Goal: Task Accomplishment & Management: Manage account settings

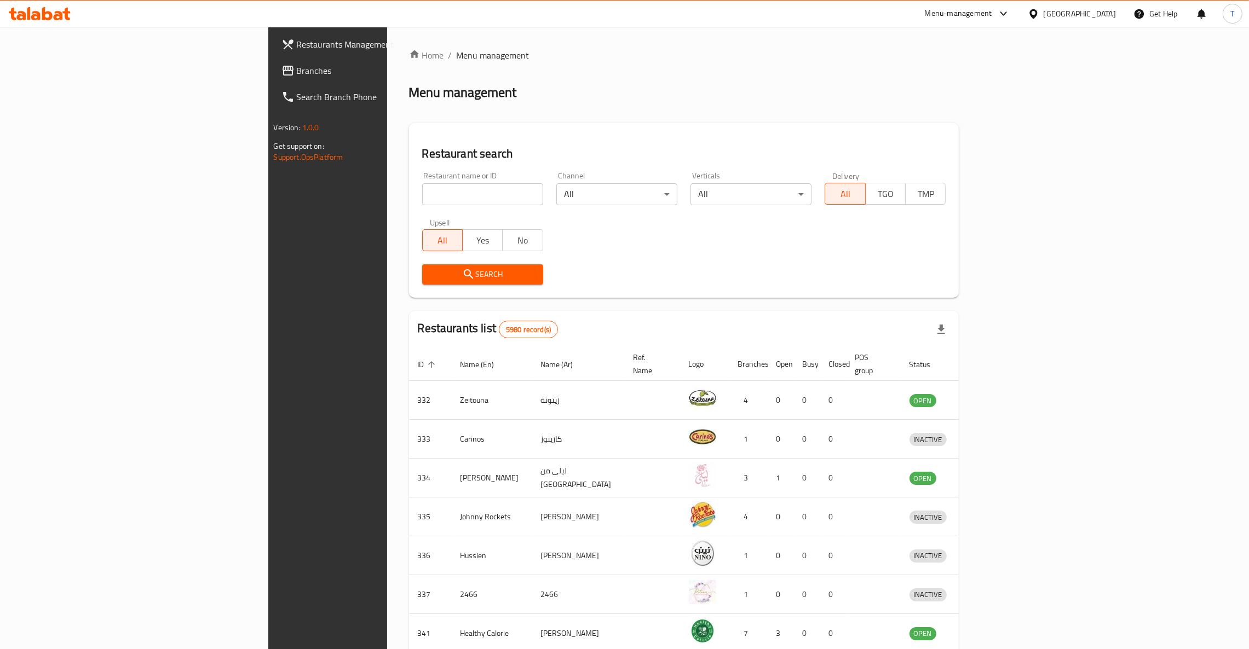
click at [422, 201] on input "search" at bounding box center [482, 194] width 121 height 22
type input "wing man"
click button "Search" at bounding box center [482, 274] width 121 height 20
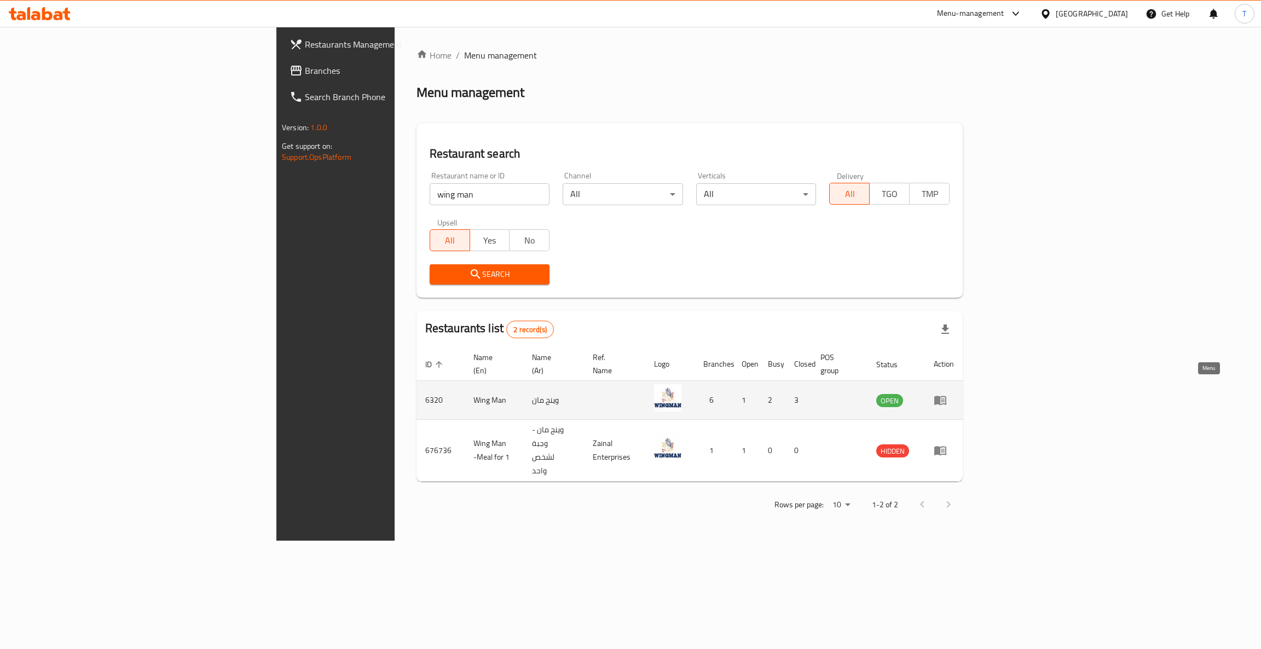
click at [945, 398] on icon "enhanced table" at bounding box center [943, 400] width 4 height 4
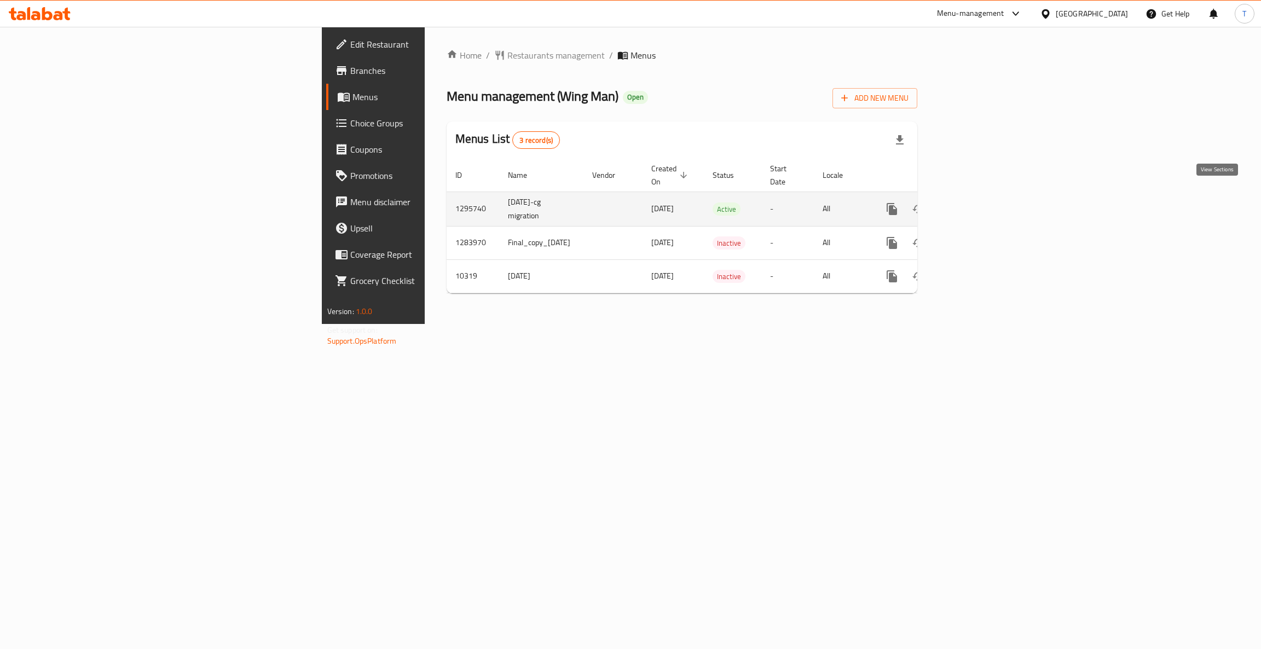
click at [978, 203] on icon "enhanced table" at bounding box center [970, 209] width 13 height 13
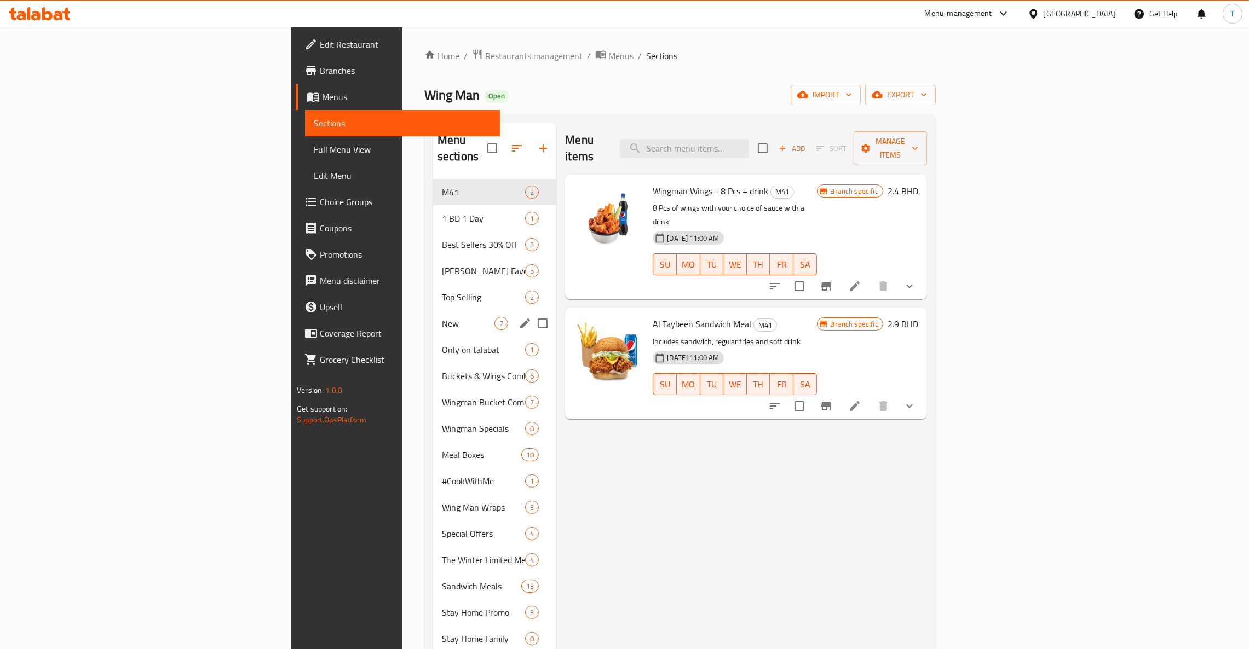
click at [433, 310] on div "New 7" at bounding box center [494, 323] width 123 height 26
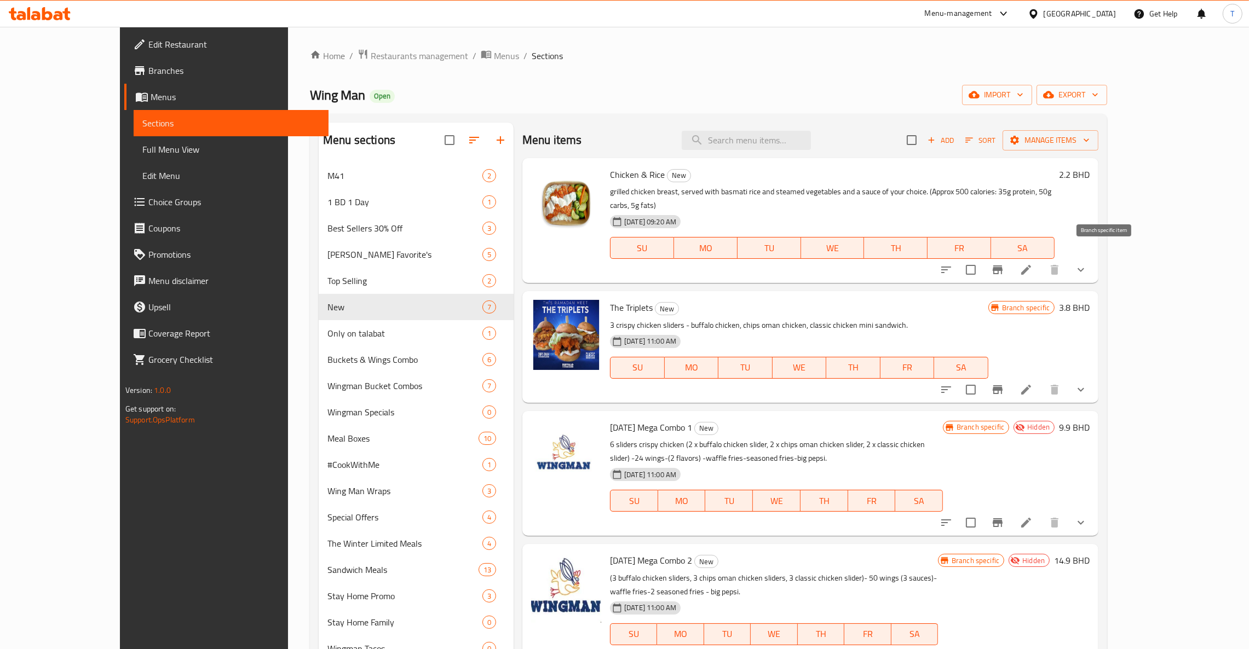
click at [1004, 263] on icon "Branch-specific-item" at bounding box center [997, 269] width 13 height 13
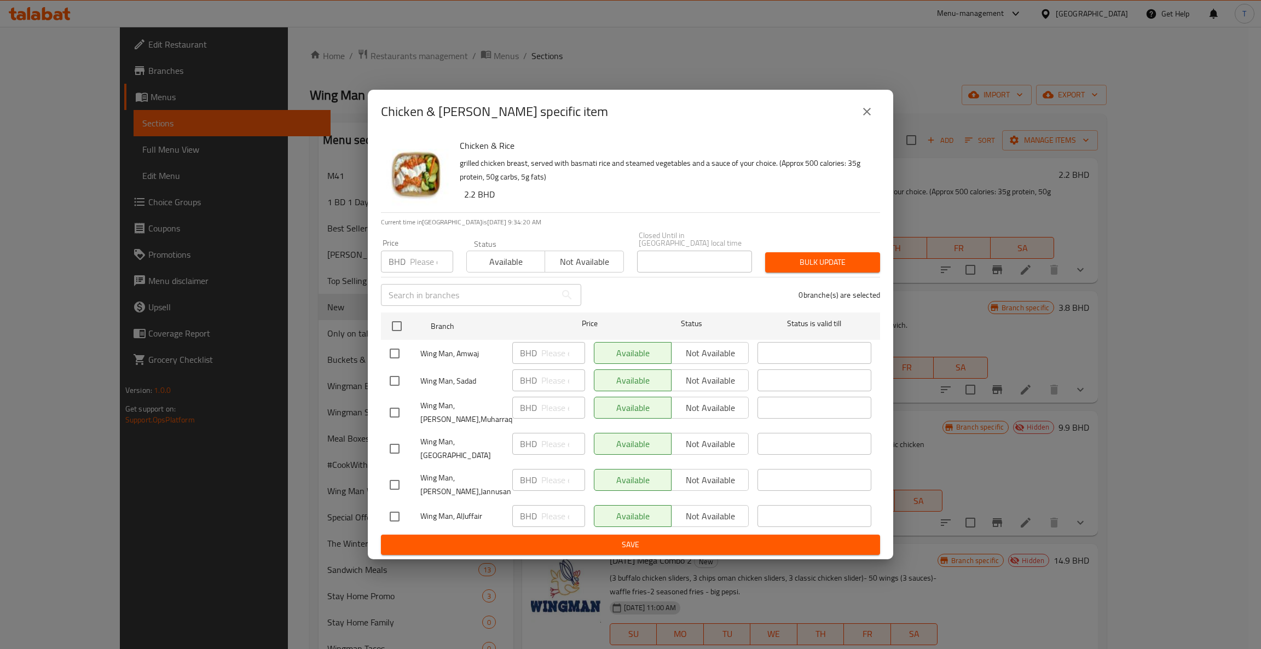
click at [872, 118] on icon "close" at bounding box center [866, 111] width 13 height 13
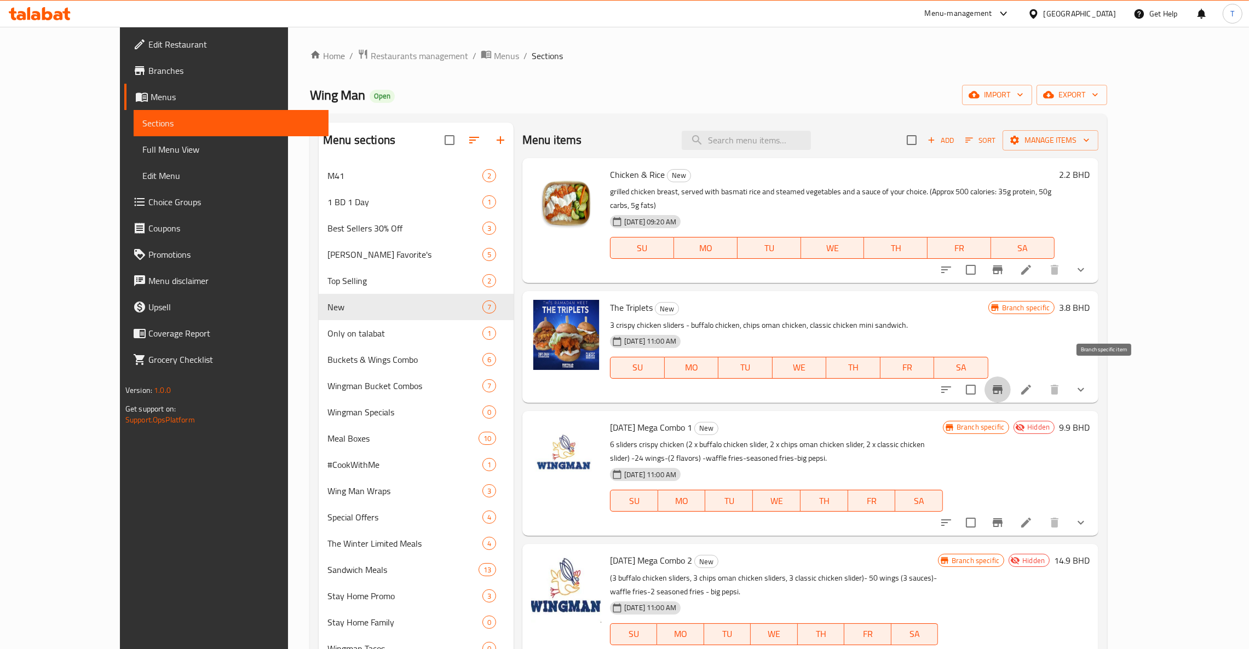
click at [1002, 385] on icon "Branch-specific-item" at bounding box center [997, 389] width 10 height 9
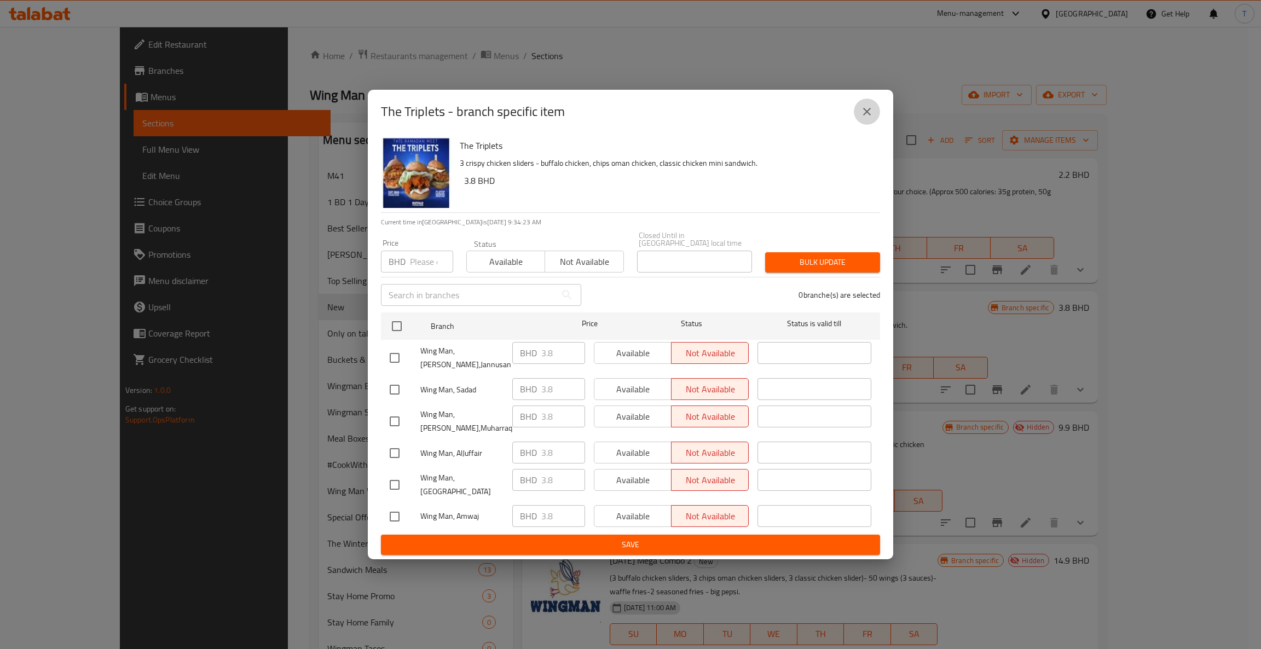
click at [863, 118] on icon "close" at bounding box center [866, 111] width 13 height 13
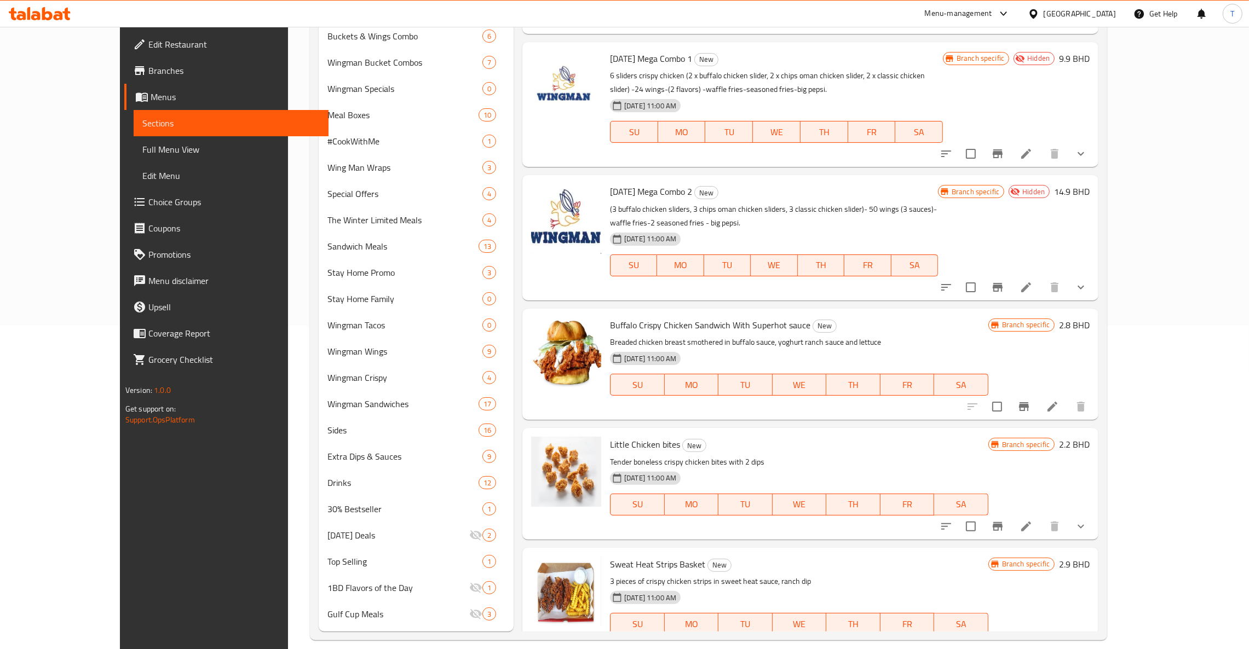
scroll to position [336, 0]
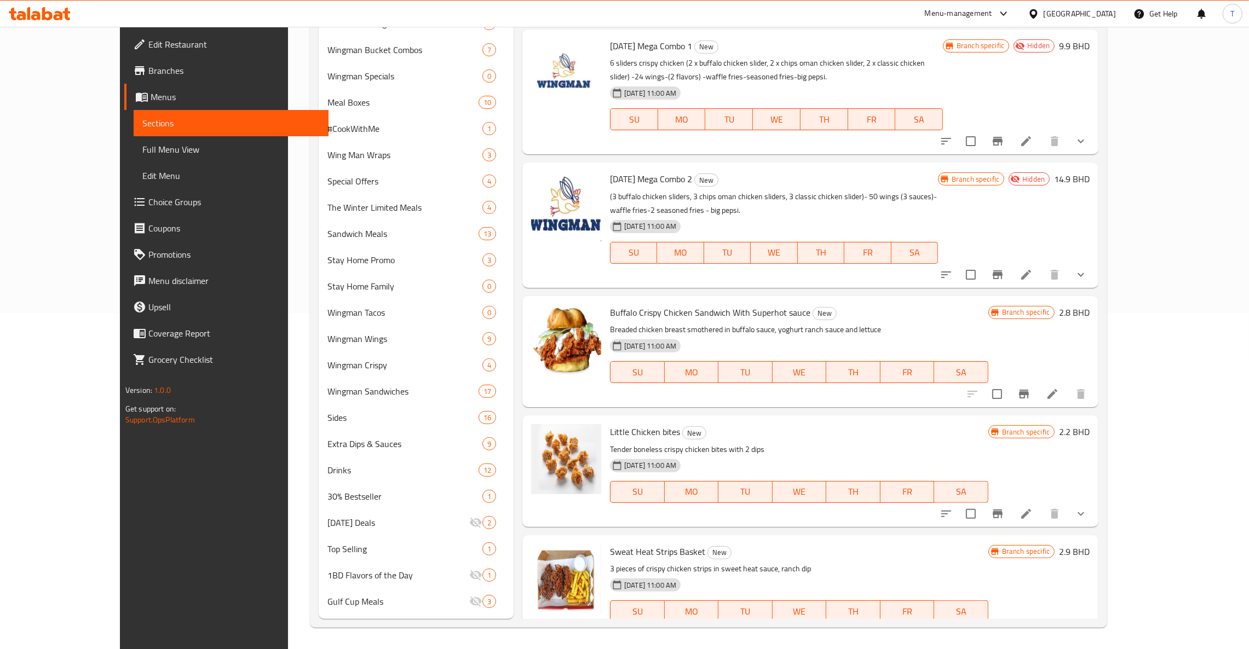
click at [1002, 629] on icon "Branch-specific-item" at bounding box center [997, 633] width 10 height 9
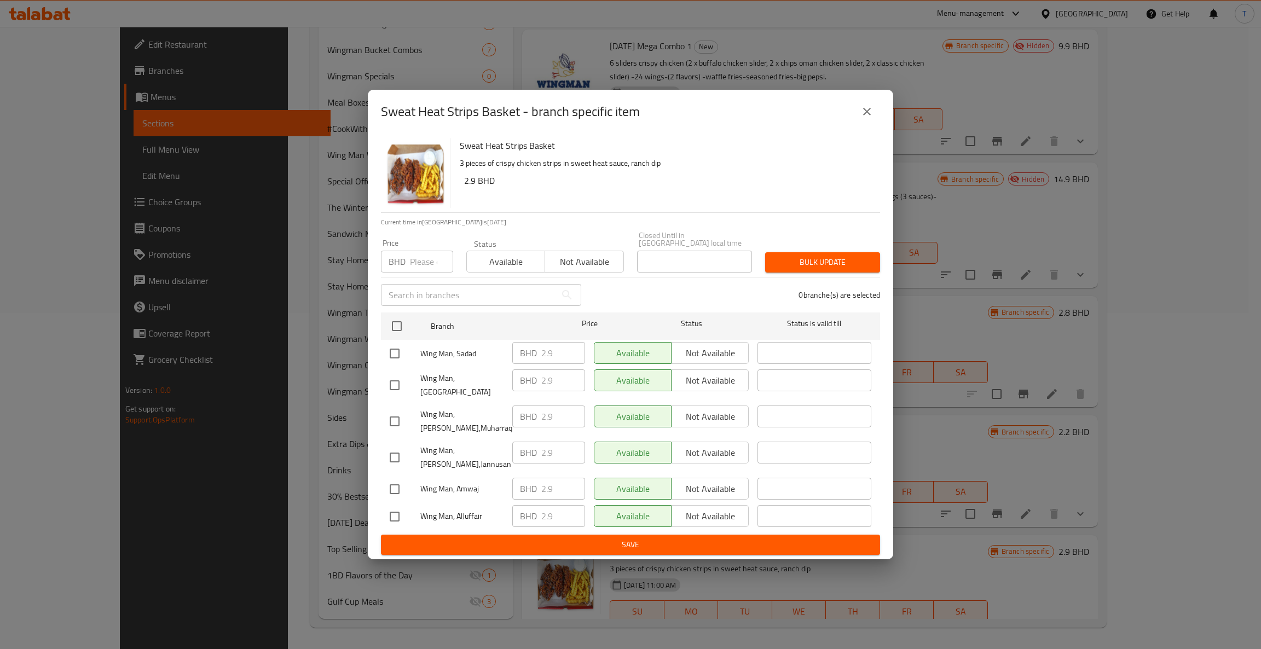
click at [861, 118] on icon "close" at bounding box center [866, 111] width 13 height 13
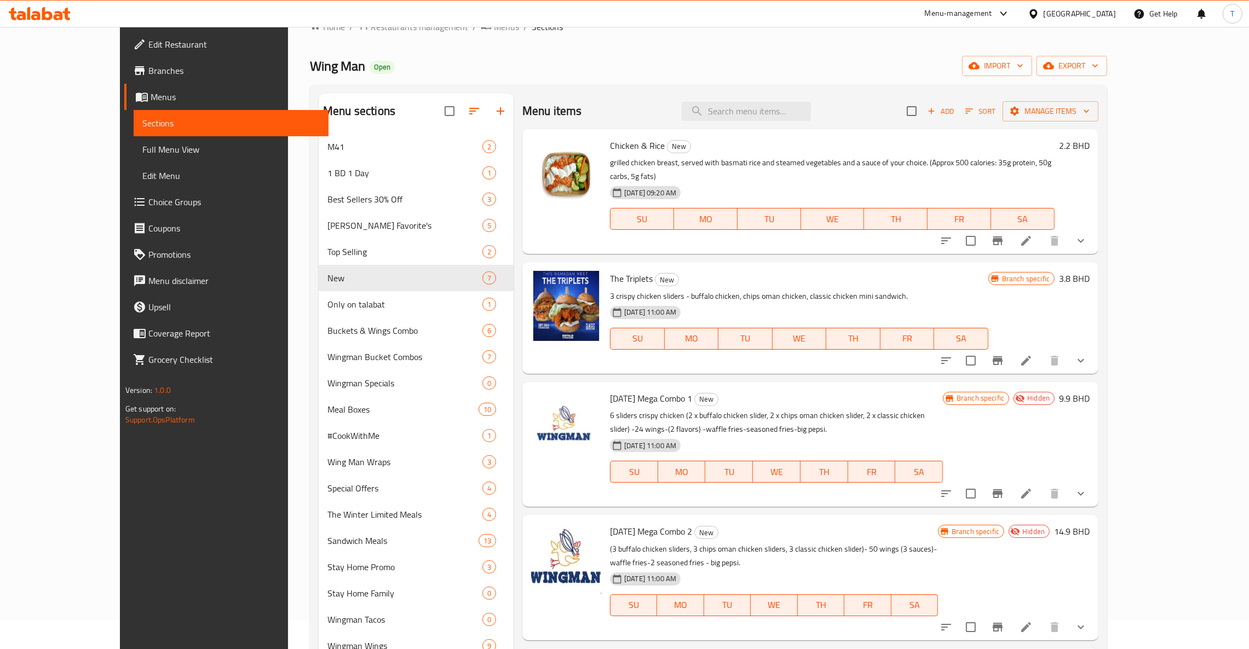
scroll to position [0, 0]
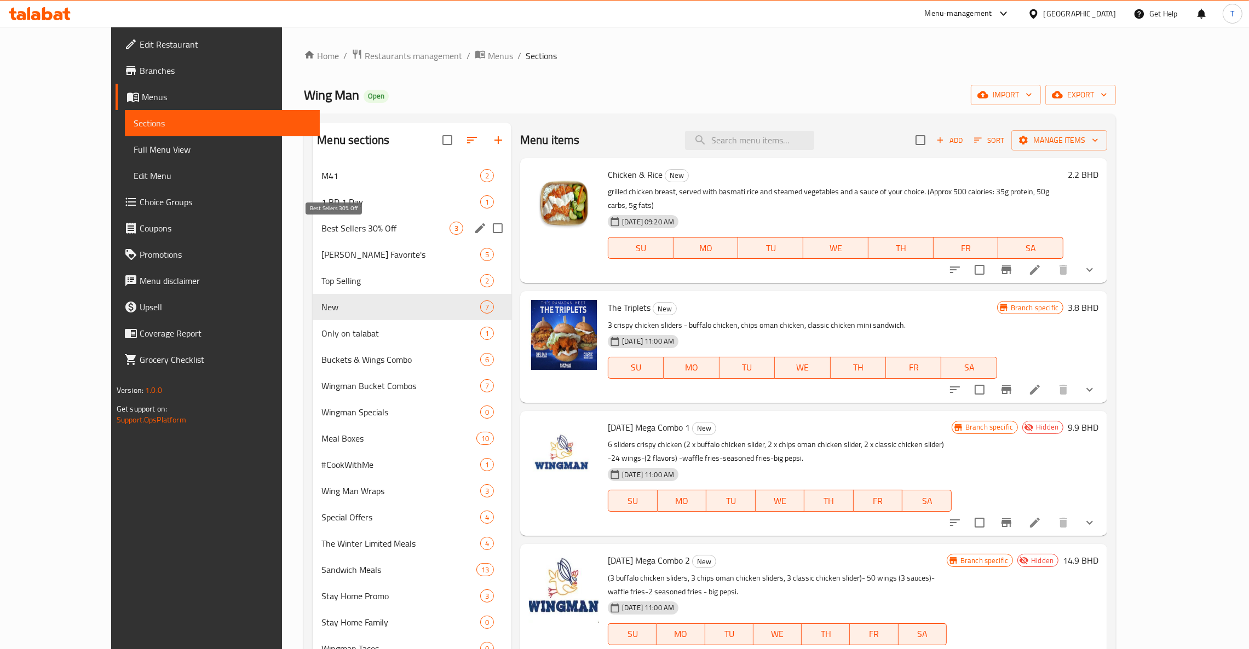
click at [321, 229] on span "Best Sellers 30% Off" at bounding box center [385, 228] width 128 height 13
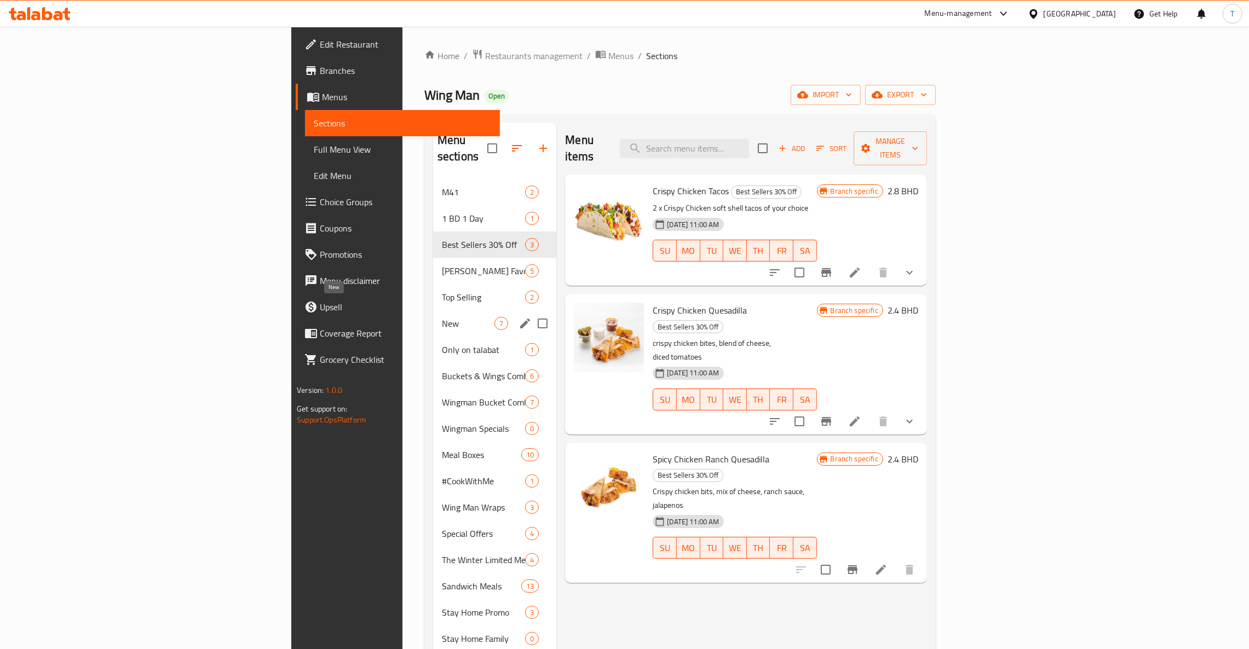
drag, startPoint x: 280, startPoint y: 305, endPoint x: 464, endPoint y: 281, distance: 184.9
click at [442, 317] on span "New" at bounding box center [468, 323] width 53 height 13
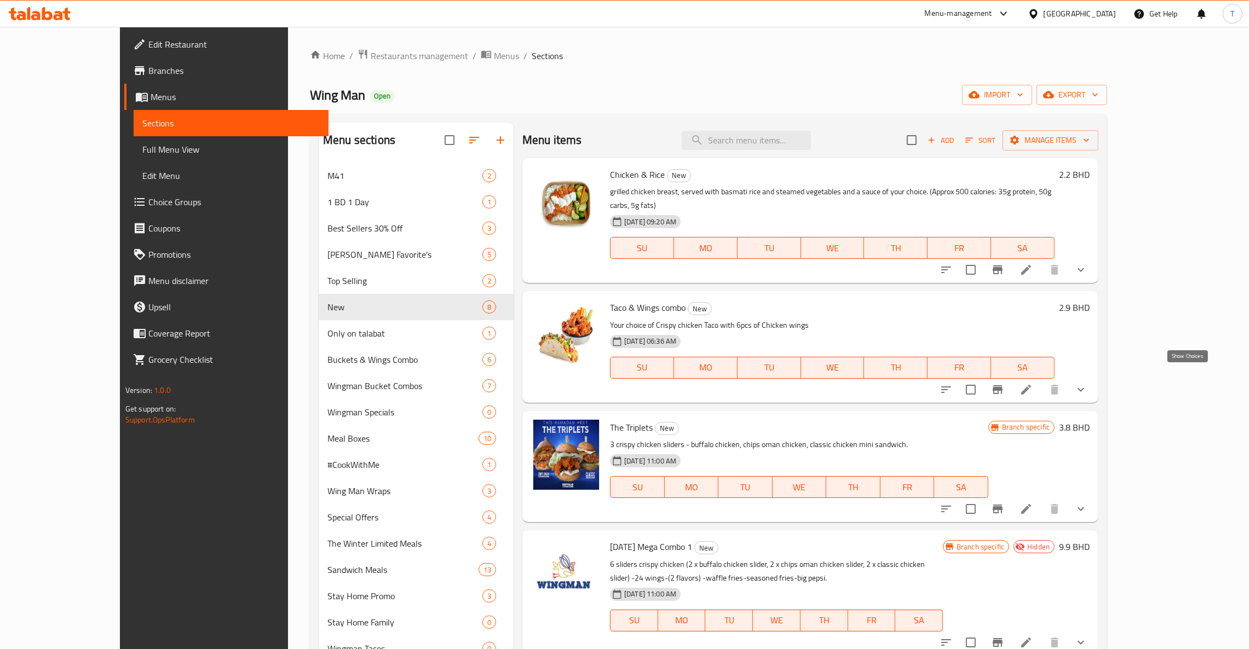
click at [1087, 383] on icon "show more" at bounding box center [1080, 389] width 13 height 13
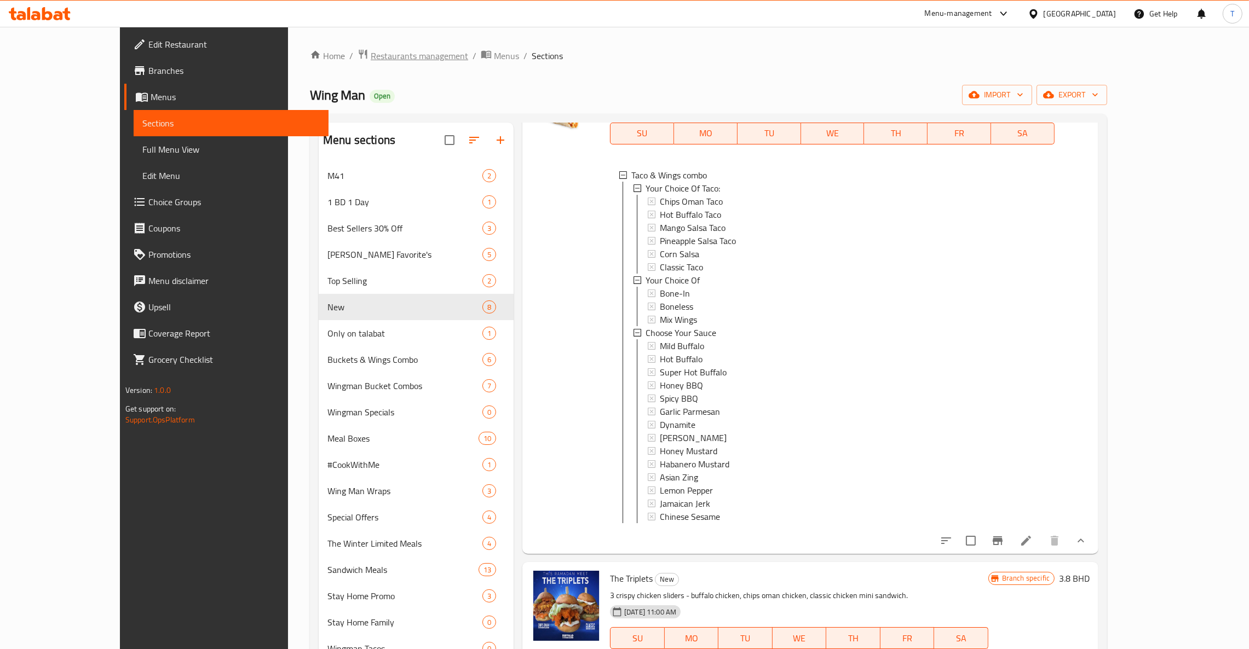
click at [371, 58] on span "Restaurants management" at bounding box center [419, 55] width 97 height 13
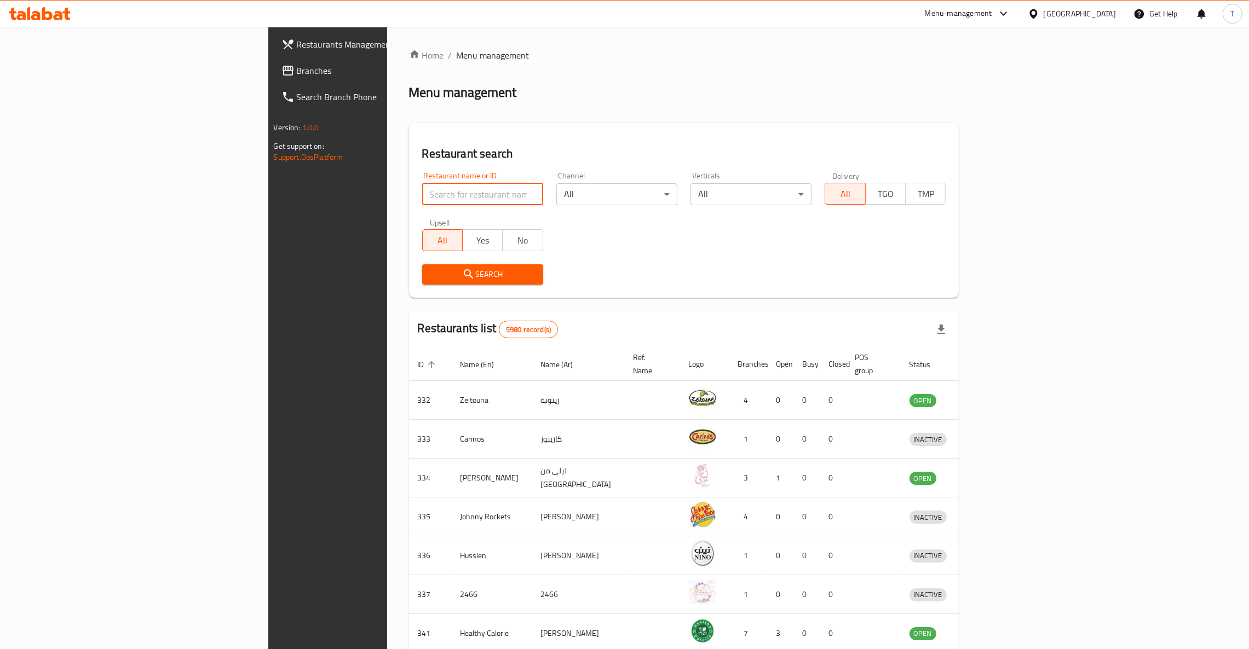
click at [422, 188] on input "search" at bounding box center [482, 194] width 121 height 22
type input "r"
type input "Tilly"
click button "Search" at bounding box center [482, 274] width 121 height 20
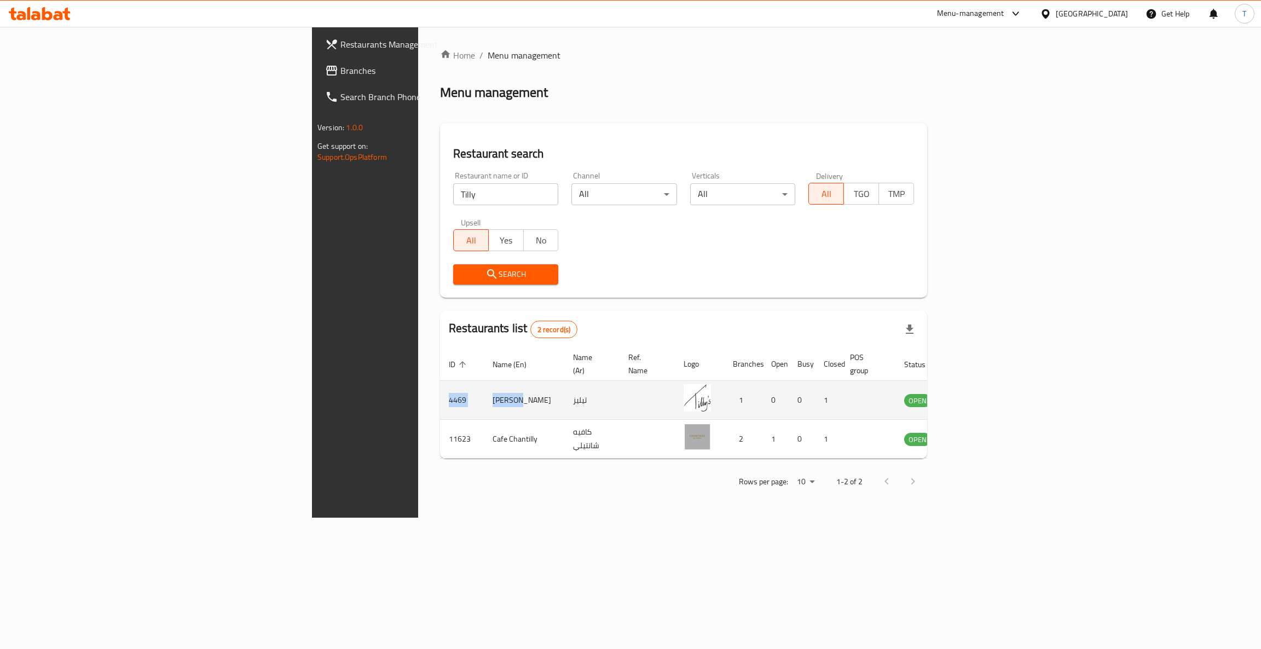
drag, startPoint x: 304, startPoint y: 392, endPoint x: 237, endPoint y: 391, distance: 66.8
click at [440, 391] on tr "4469 Tilly's تيليز 1 0 0 1 OPEN" at bounding box center [715, 400] width 551 height 39
copy tr "4469 Tilly's"
click at [974, 396] on icon "enhanced table" at bounding box center [968, 400] width 12 height 9
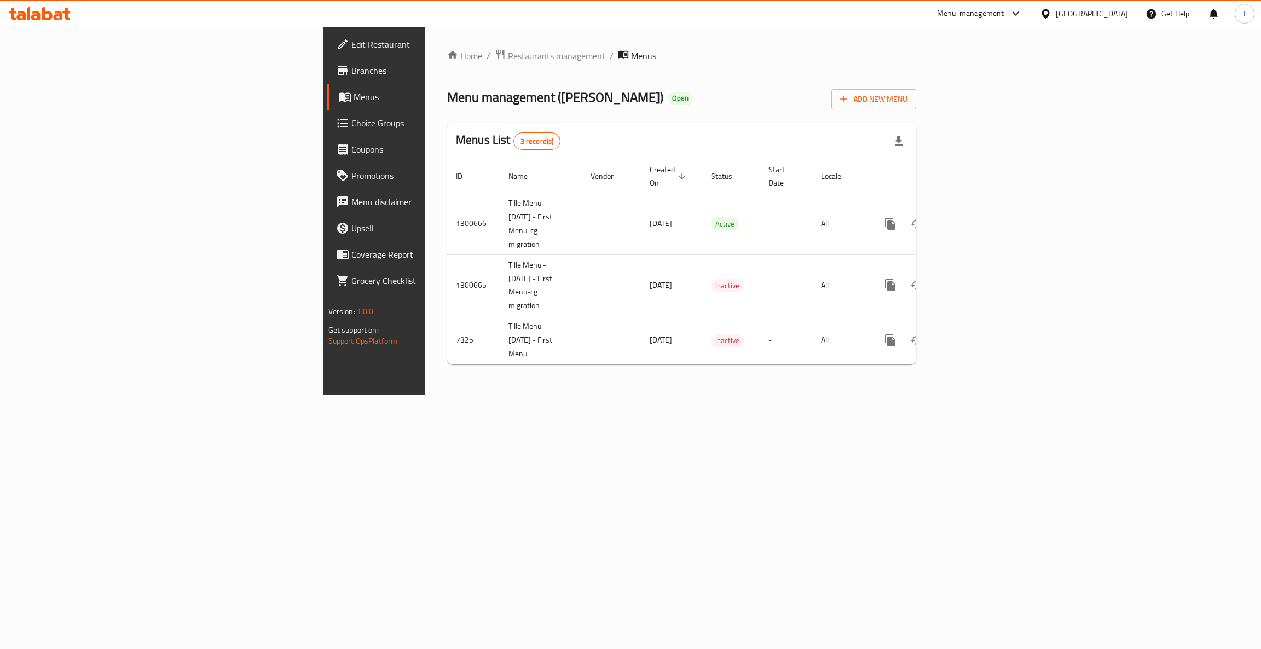
click at [351, 72] on span "Branches" at bounding box center [438, 70] width 174 height 13
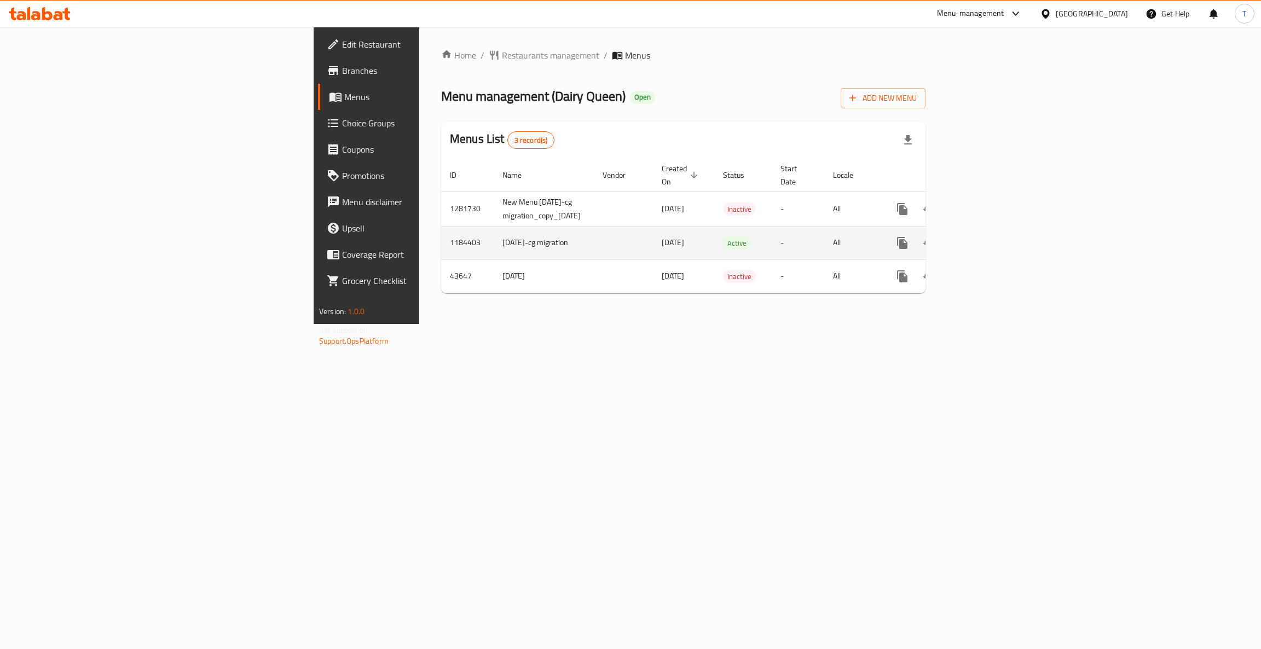
click at [988, 236] on icon "enhanced table" at bounding box center [981, 242] width 13 height 13
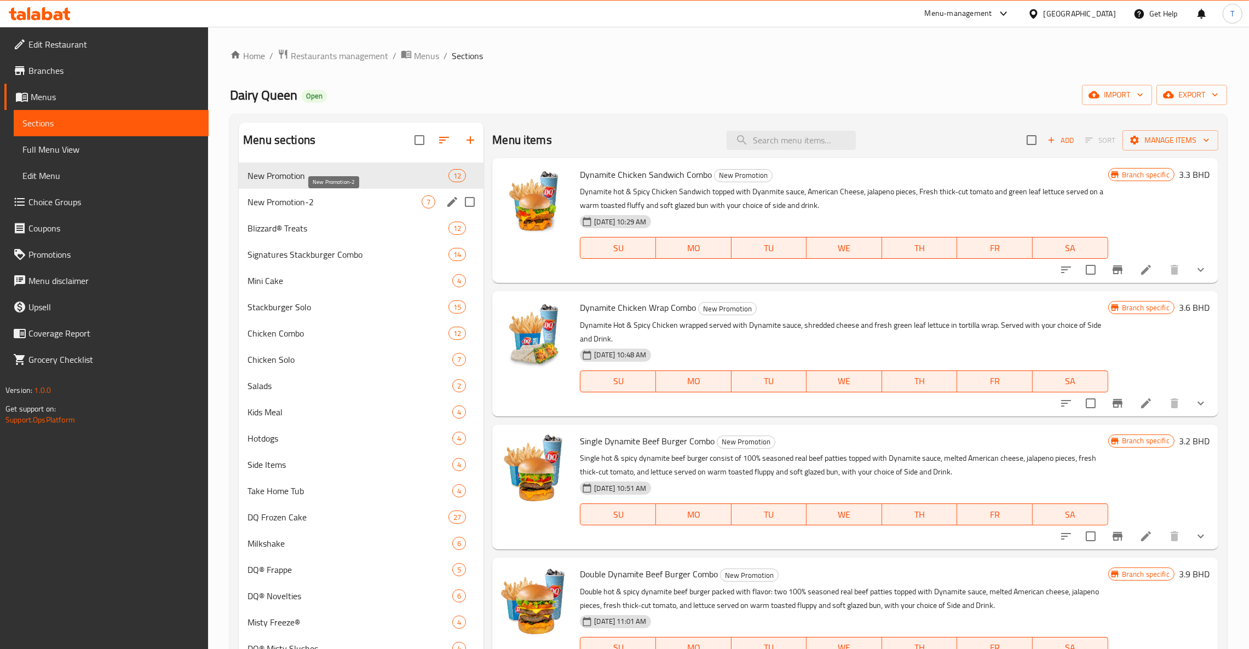
click at [309, 203] on span "New Promotion-2" at bounding box center [334, 201] width 174 height 13
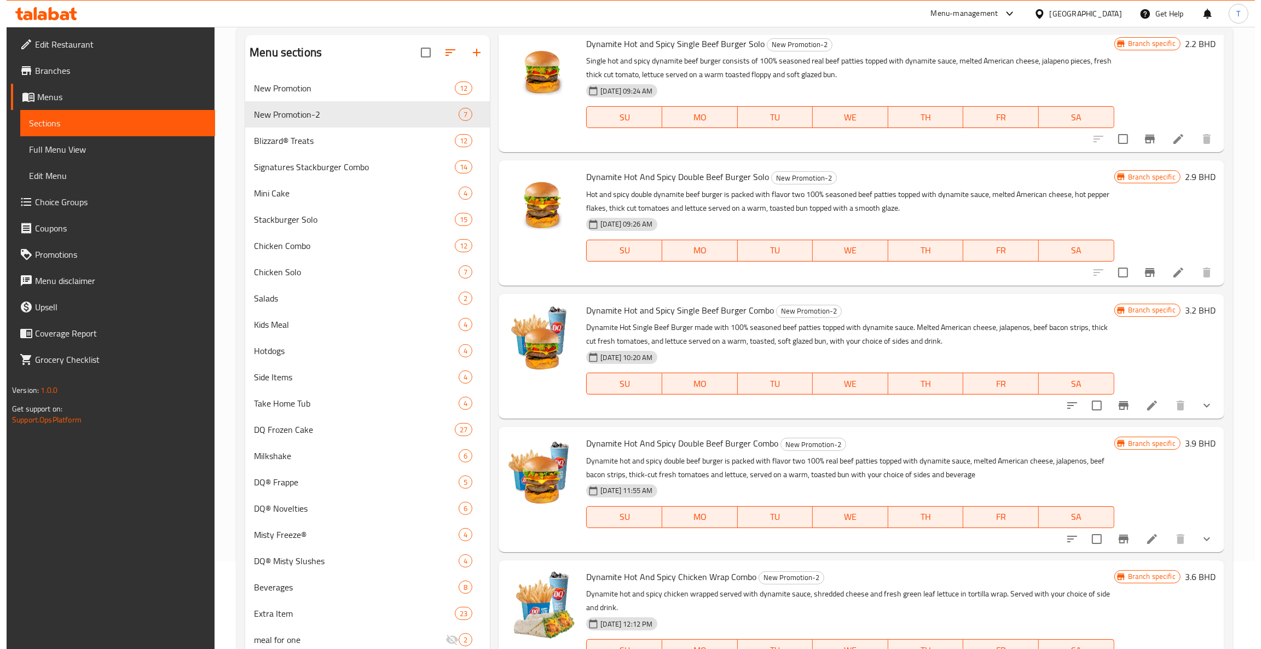
scroll to position [154, 0]
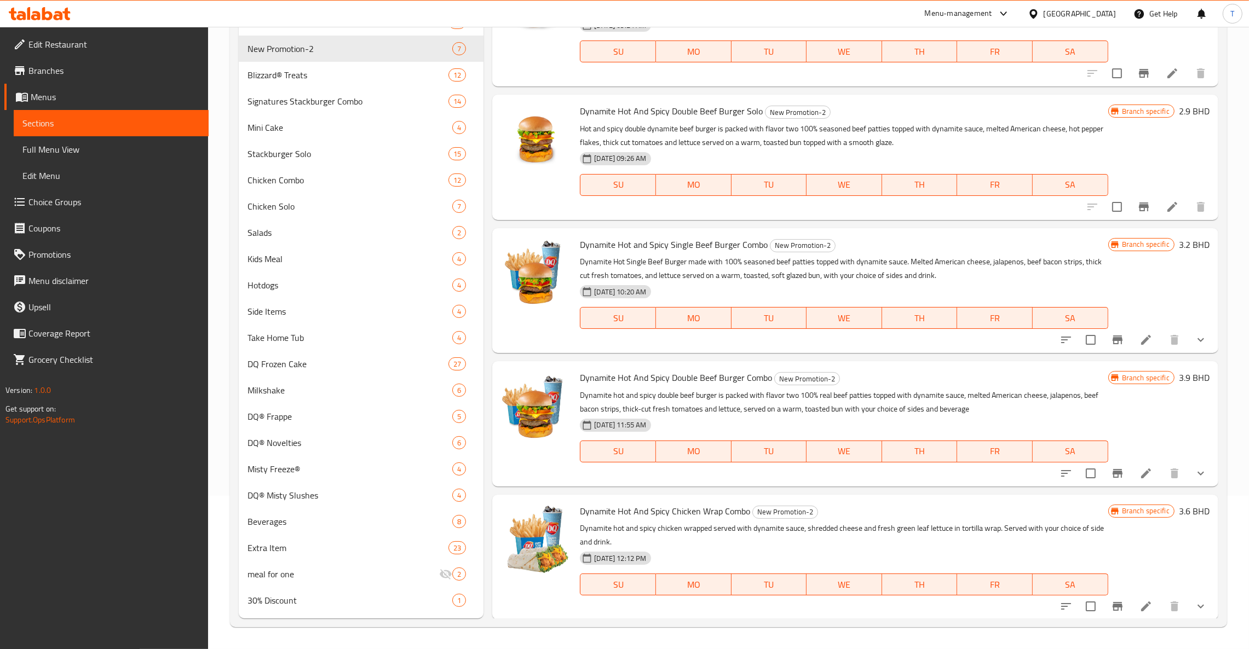
click at [1111, 606] on icon "Branch-specific-item" at bounding box center [1117, 606] width 13 height 13
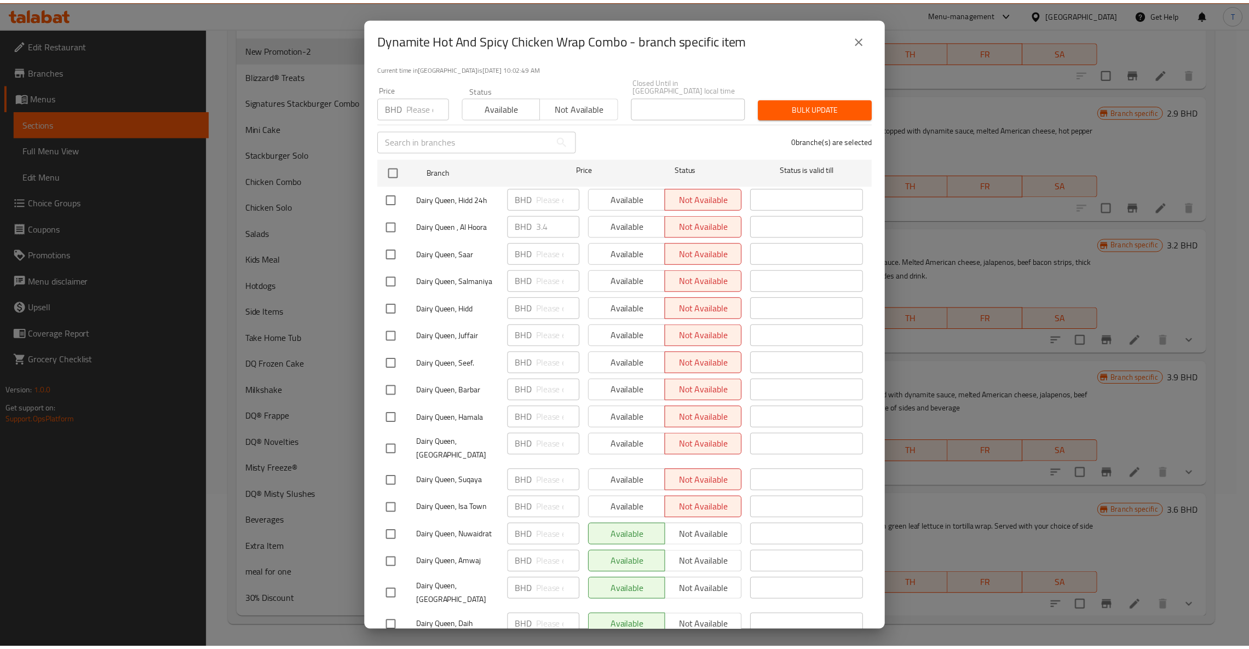
scroll to position [0, 0]
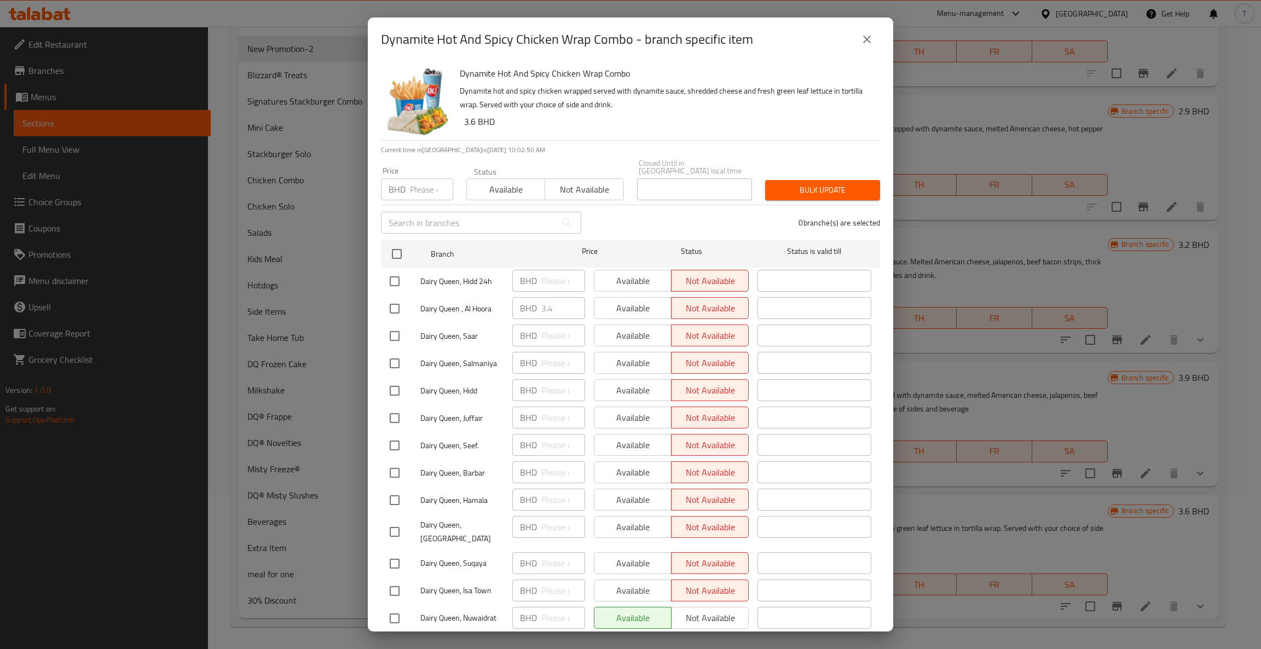
drag, startPoint x: 859, startPoint y: 37, endPoint x: 899, endPoint y: 83, distance: 60.9
click at [859, 37] on button "close" at bounding box center [867, 39] width 26 height 26
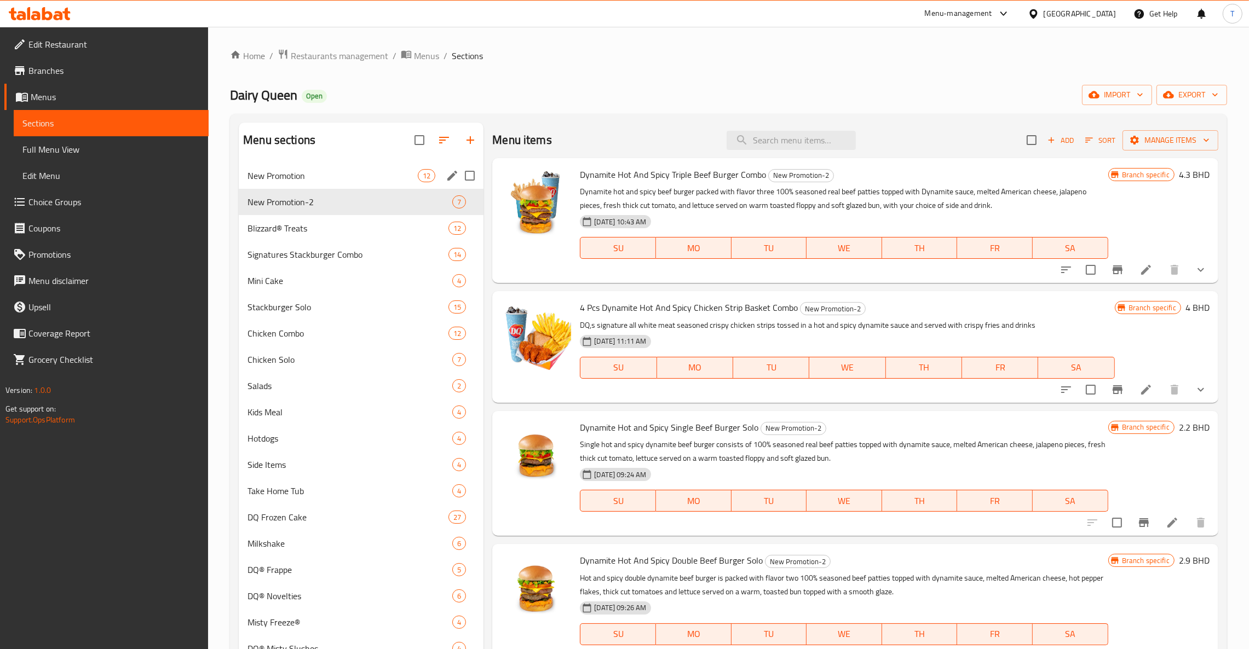
click at [281, 173] on span "New Promotion" at bounding box center [332, 175] width 170 height 13
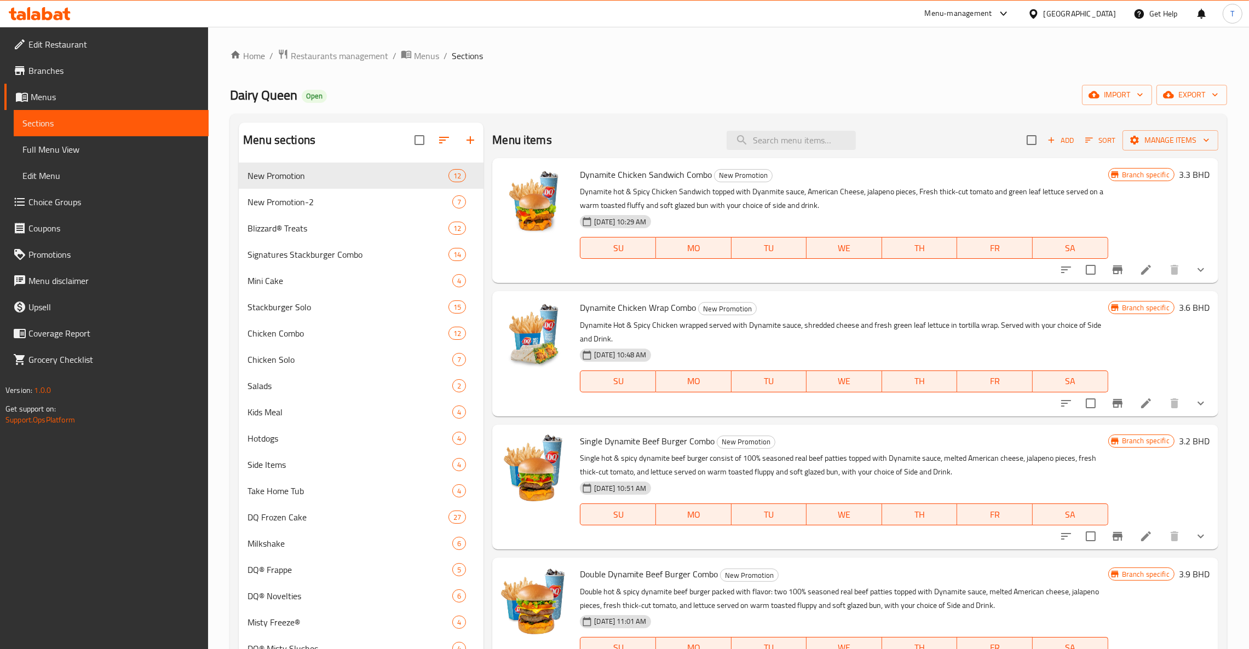
click at [741, 151] on div "Menu items Add Sort Manage items" at bounding box center [855, 141] width 726 height 36
click at [779, 140] on input "search" at bounding box center [790, 140] width 129 height 19
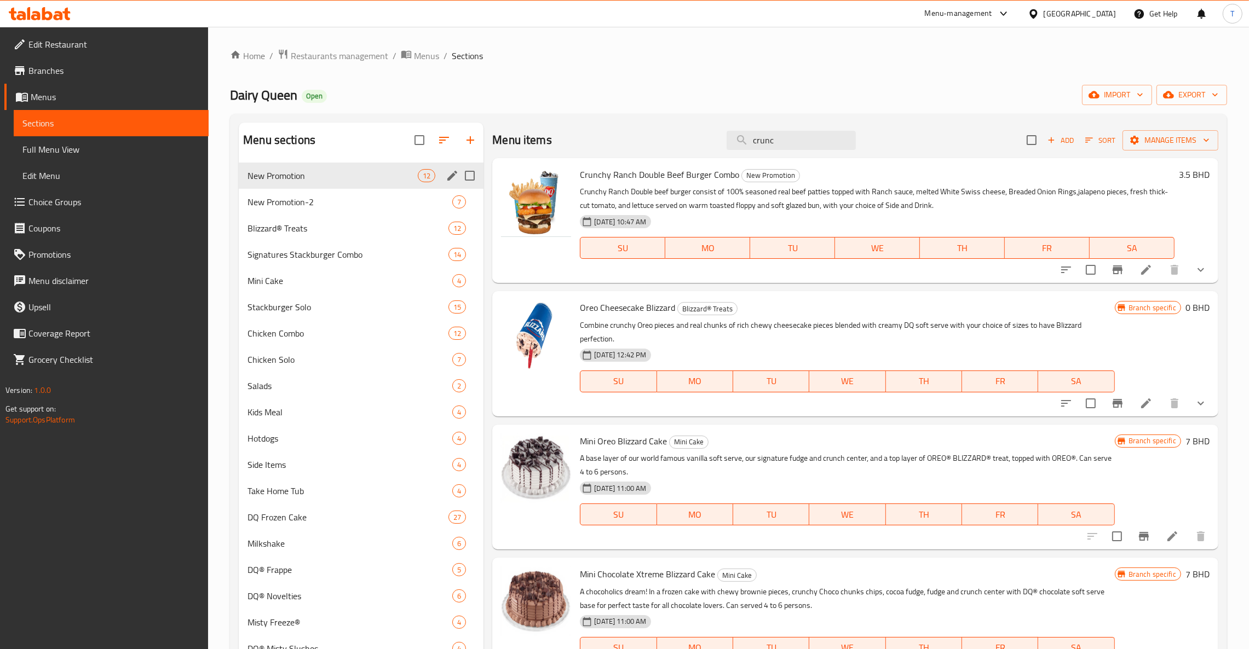
type input "crunc"
click at [294, 186] on div "New Promotion 12" at bounding box center [361, 176] width 245 height 26
drag, startPoint x: 790, startPoint y: 140, endPoint x: 671, endPoint y: 145, distance: 119.4
click at [671, 145] on div "Menu items crunc Add Sort Manage items" at bounding box center [855, 141] width 726 height 36
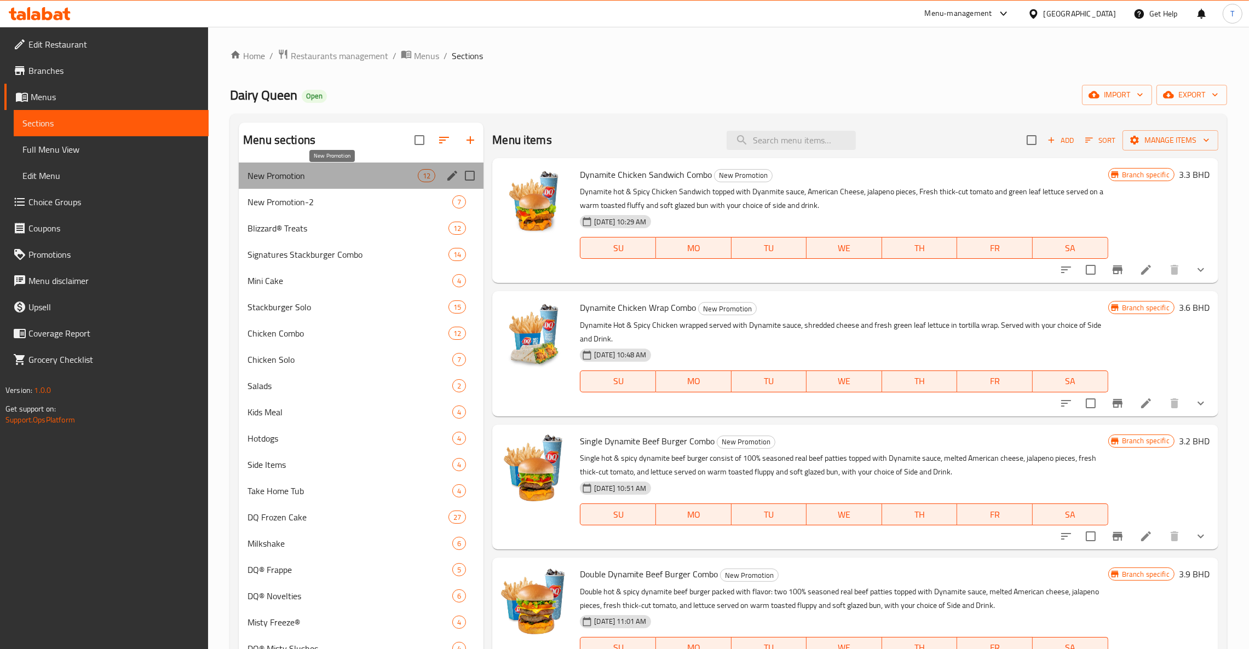
click at [298, 178] on span "New Promotion" at bounding box center [332, 175] width 170 height 13
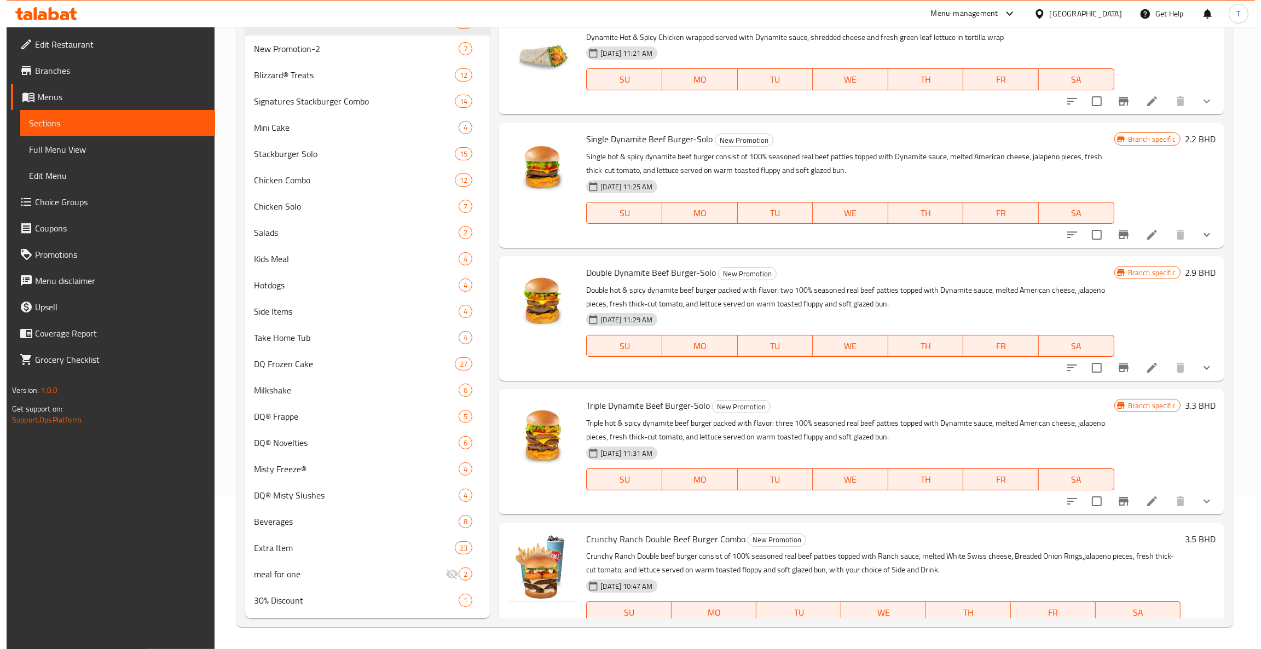
scroll to position [962, 0]
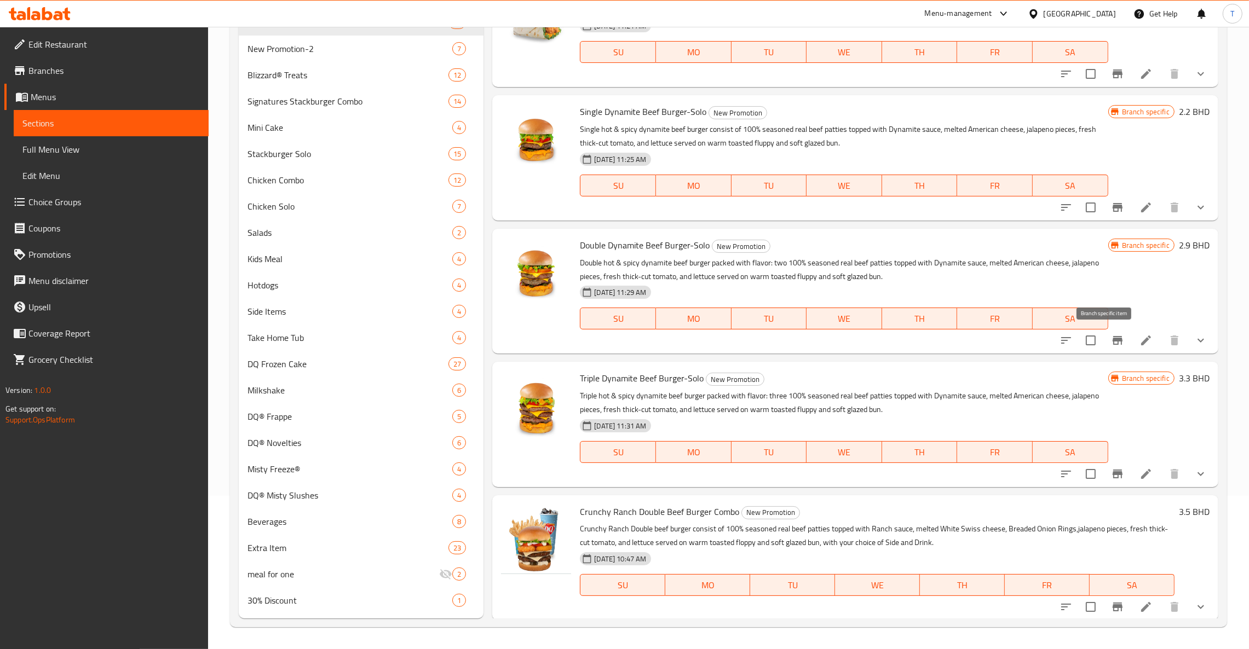
click at [1111, 340] on icon "Branch-specific-item" at bounding box center [1117, 340] width 13 height 13
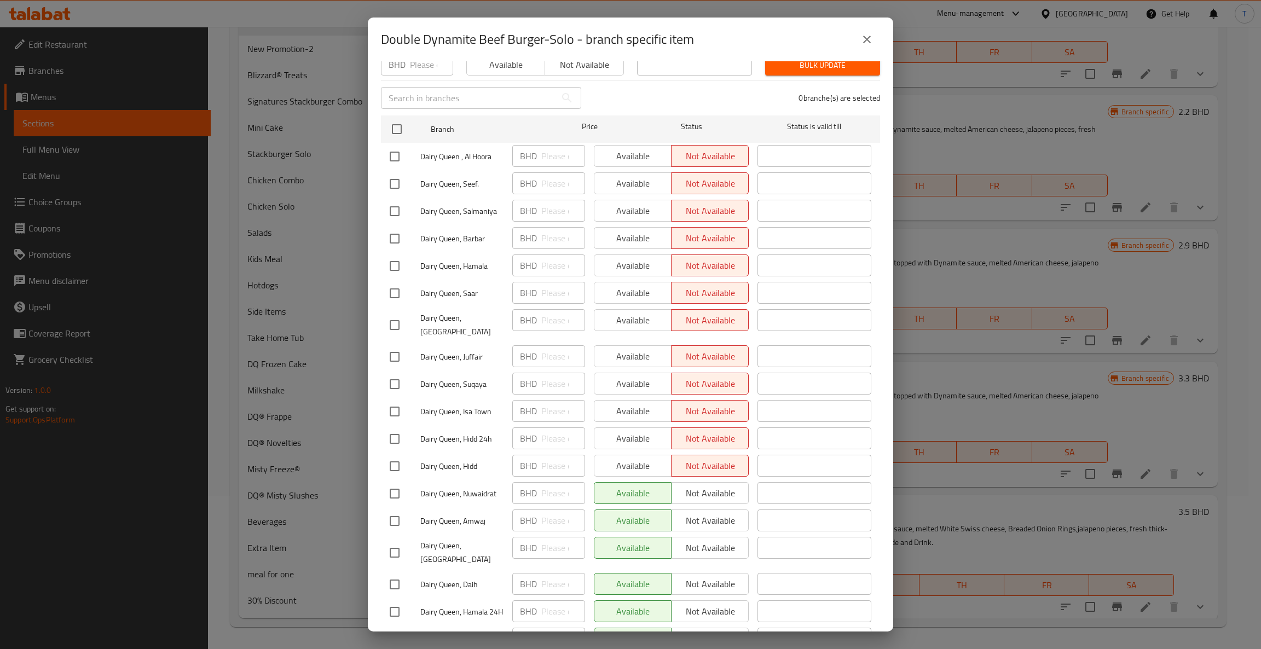
scroll to position [0, 0]
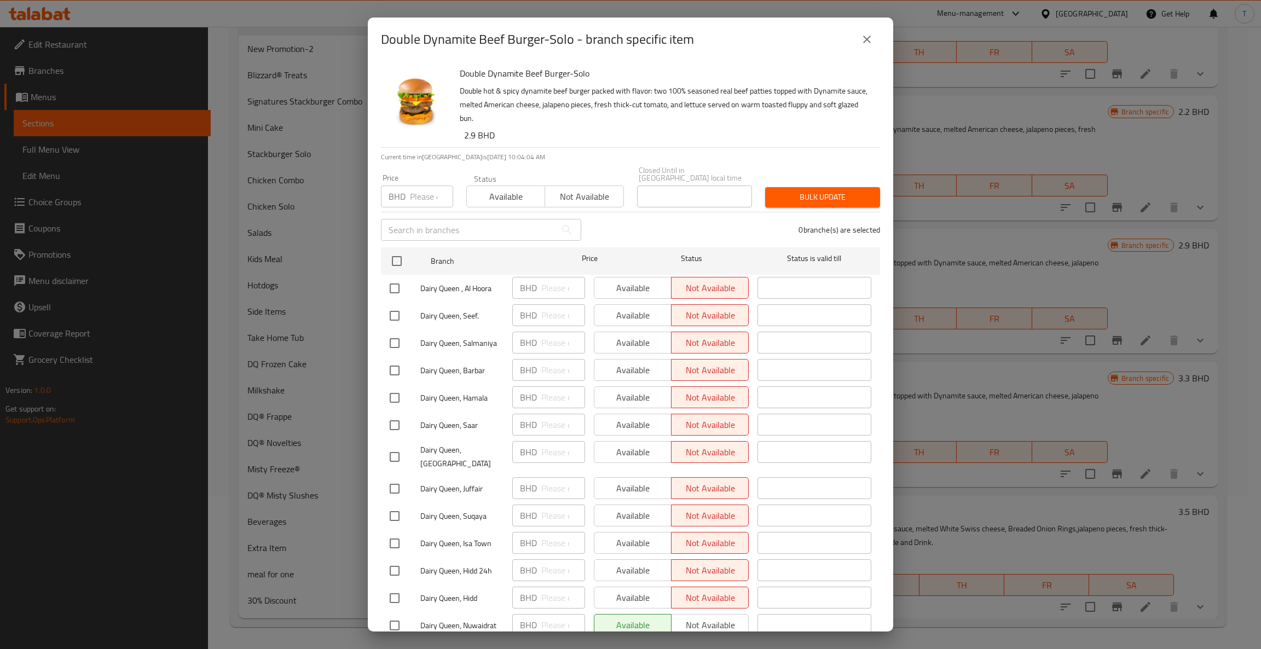
click at [866, 36] on icon "close" at bounding box center [866, 39] width 13 height 13
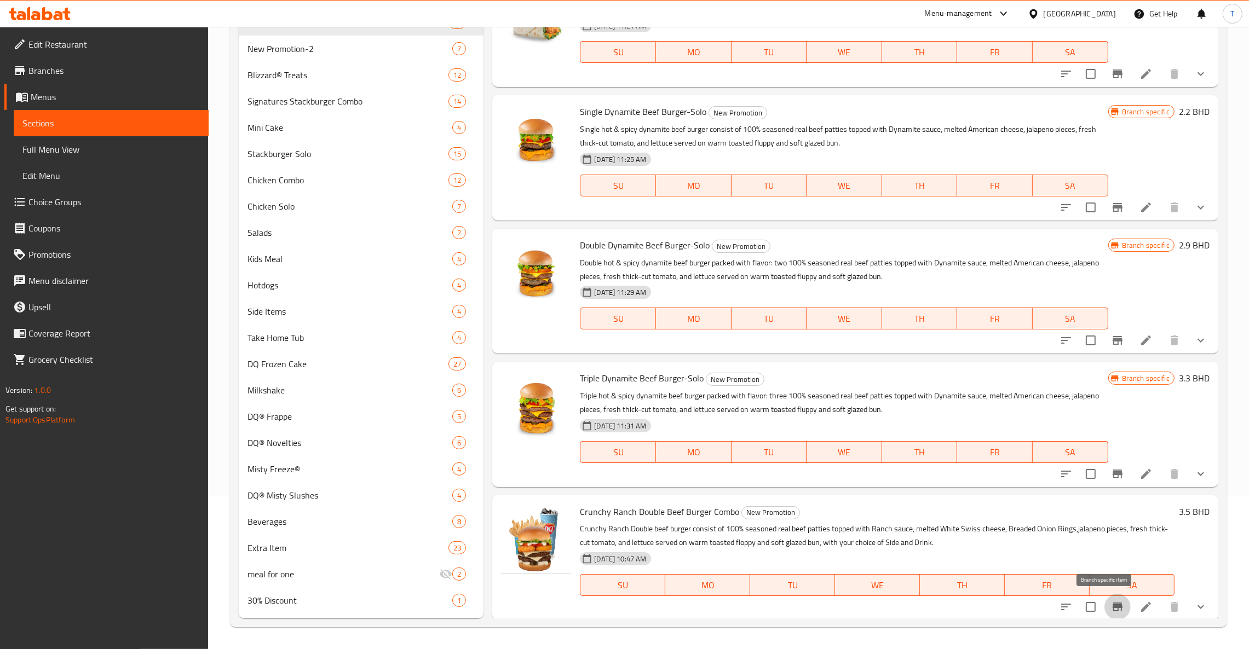
click at [1111, 609] on icon "Branch-specific-item" at bounding box center [1117, 606] width 13 height 13
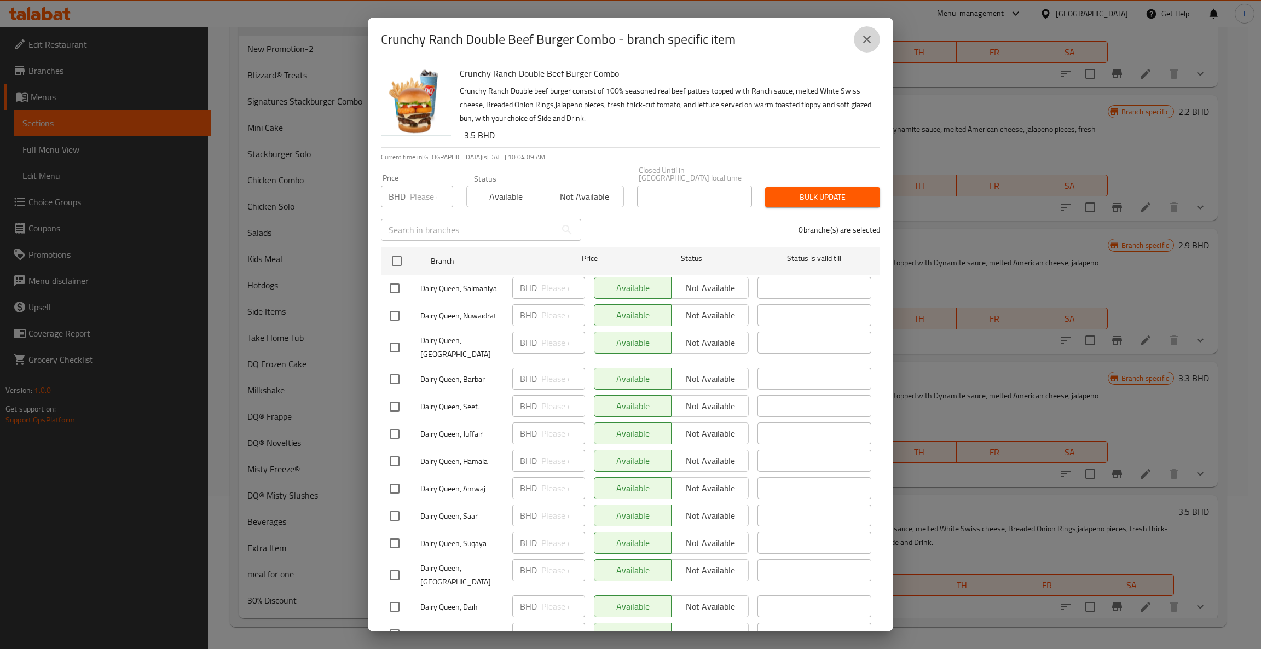
click at [866, 39] on icon "close" at bounding box center [867, 40] width 8 height 8
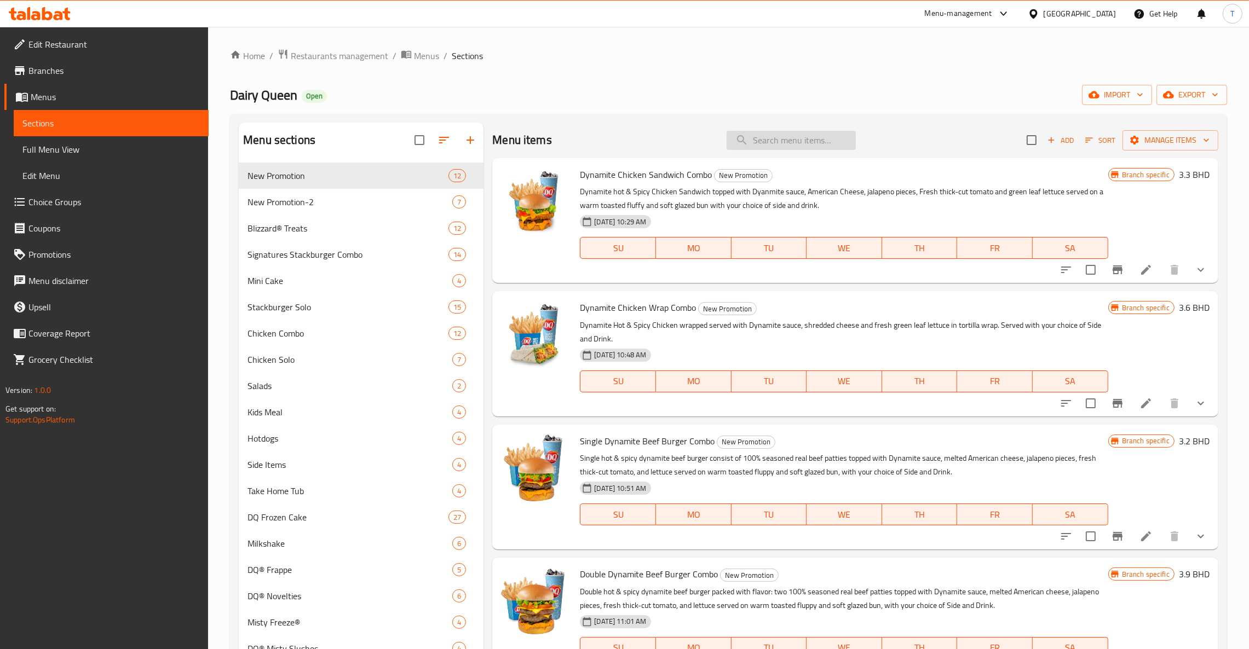
drag, startPoint x: 787, startPoint y: 137, endPoint x: 753, endPoint y: 138, distance: 33.4
click at [753, 138] on input "search" at bounding box center [790, 140] width 129 height 19
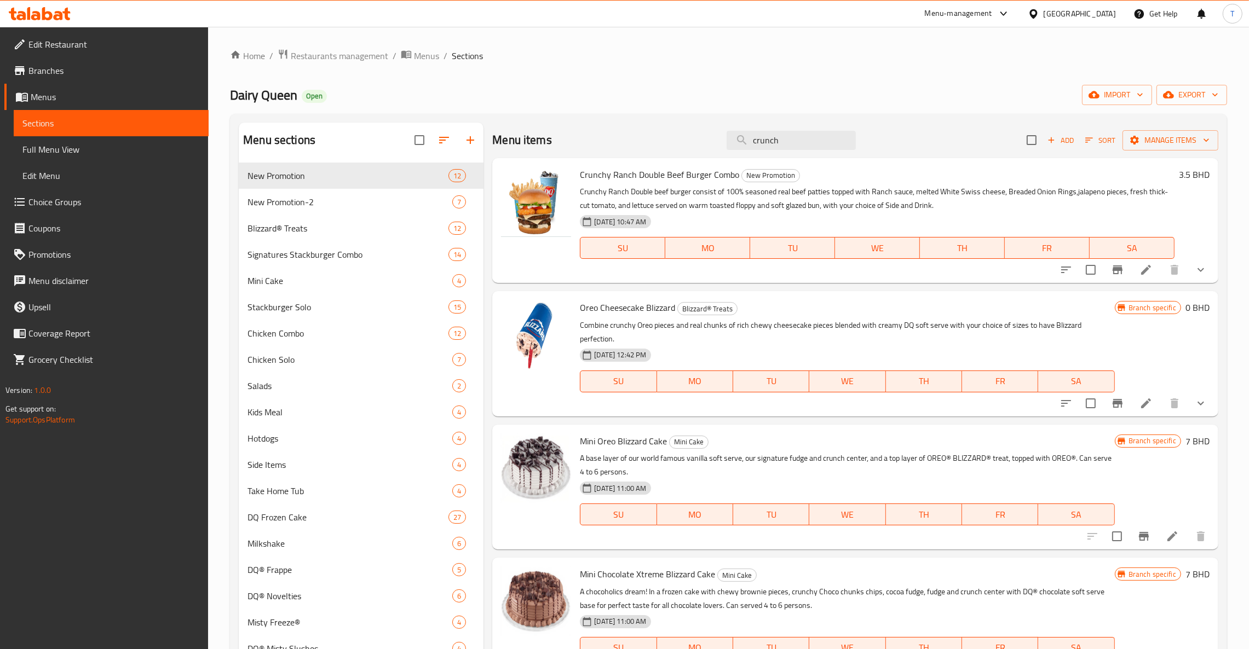
type input "crunch"
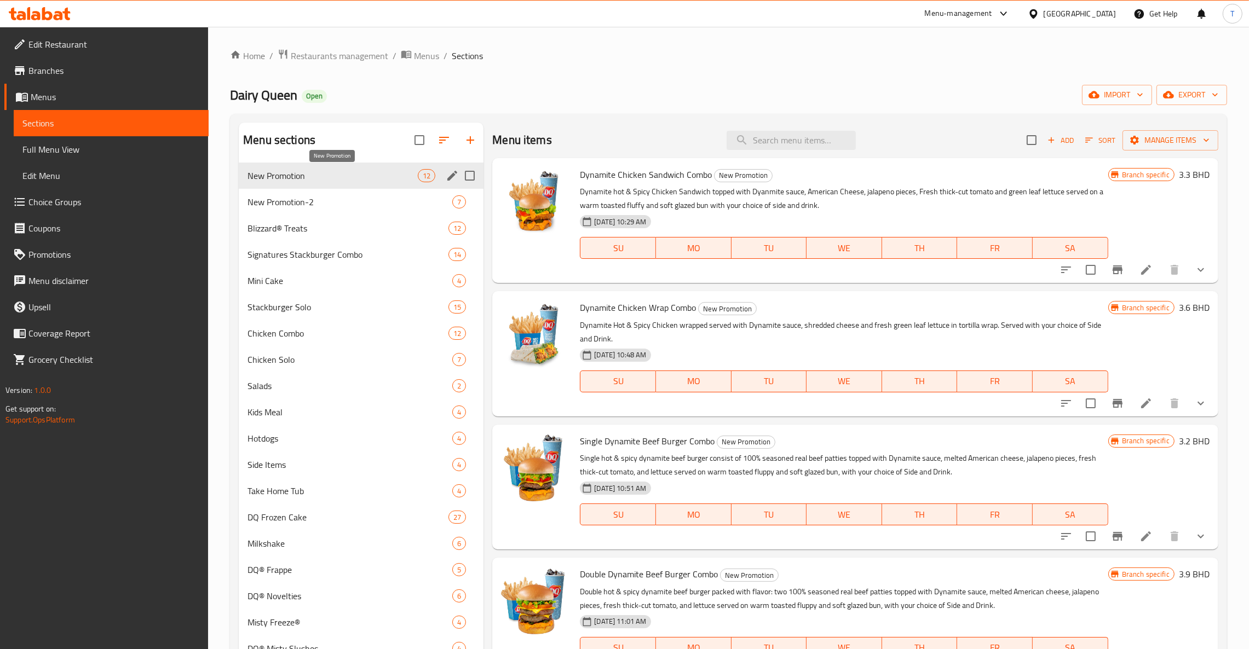
click at [347, 173] on span "New Promotion" at bounding box center [332, 175] width 170 height 13
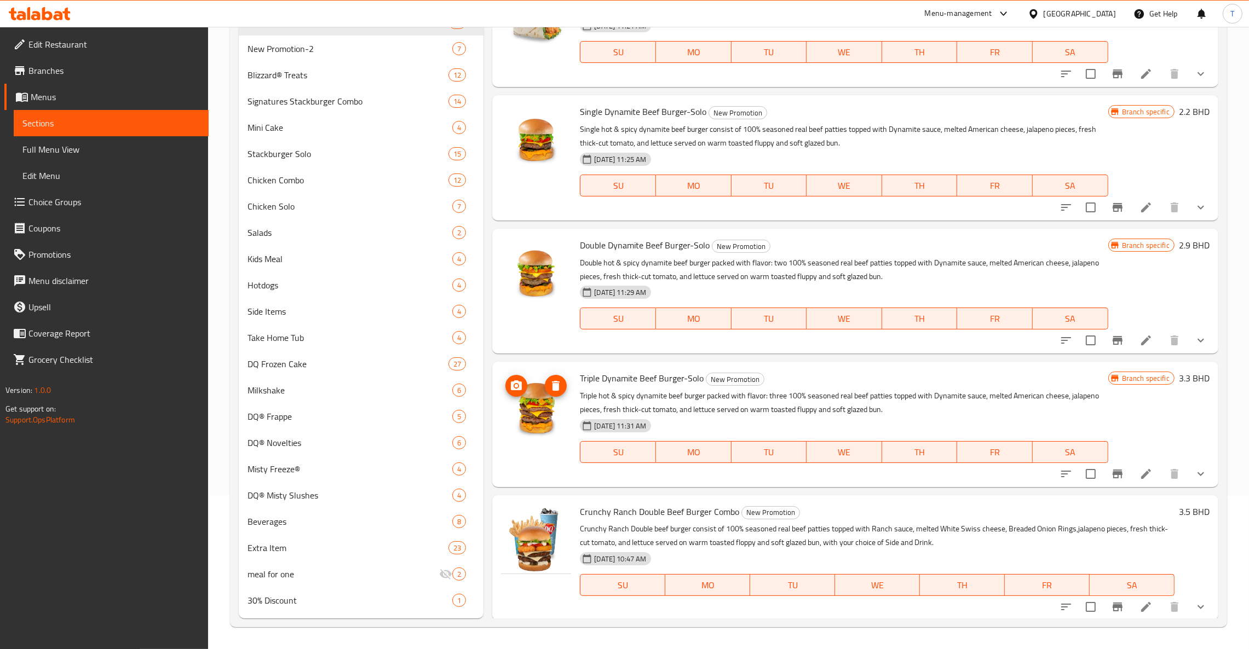
scroll to position [634, 0]
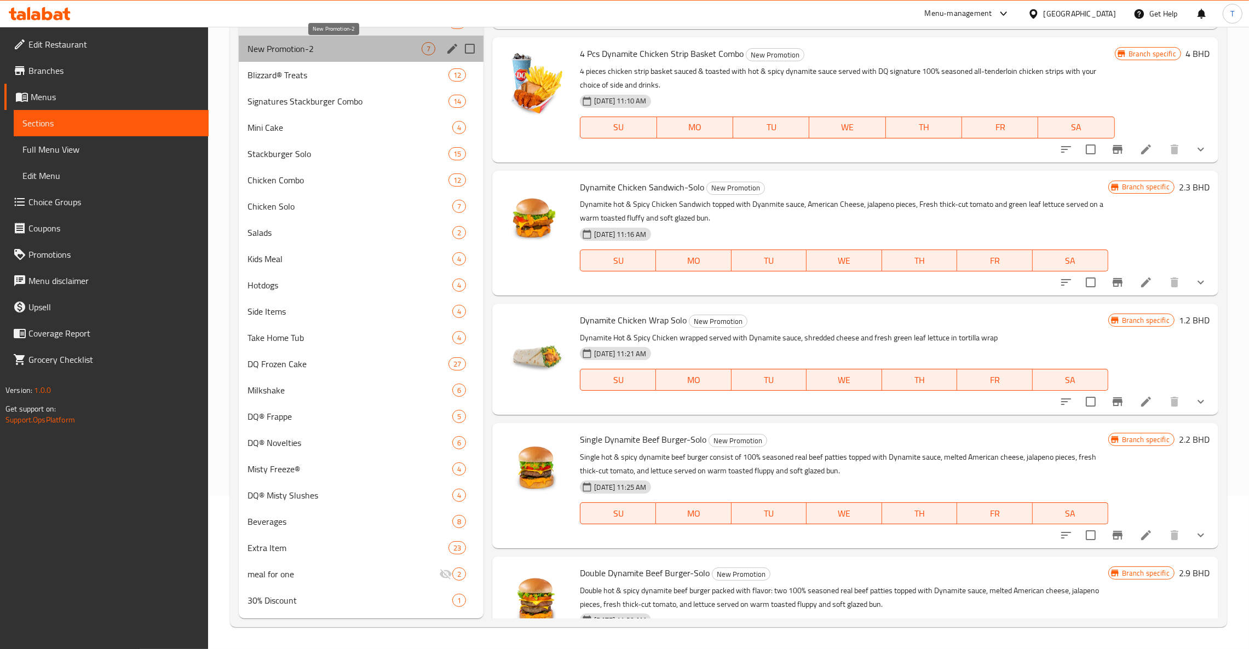
click at [291, 44] on span "New Promotion-2" at bounding box center [334, 48] width 174 height 13
